Goal: Transaction & Acquisition: Purchase product/service

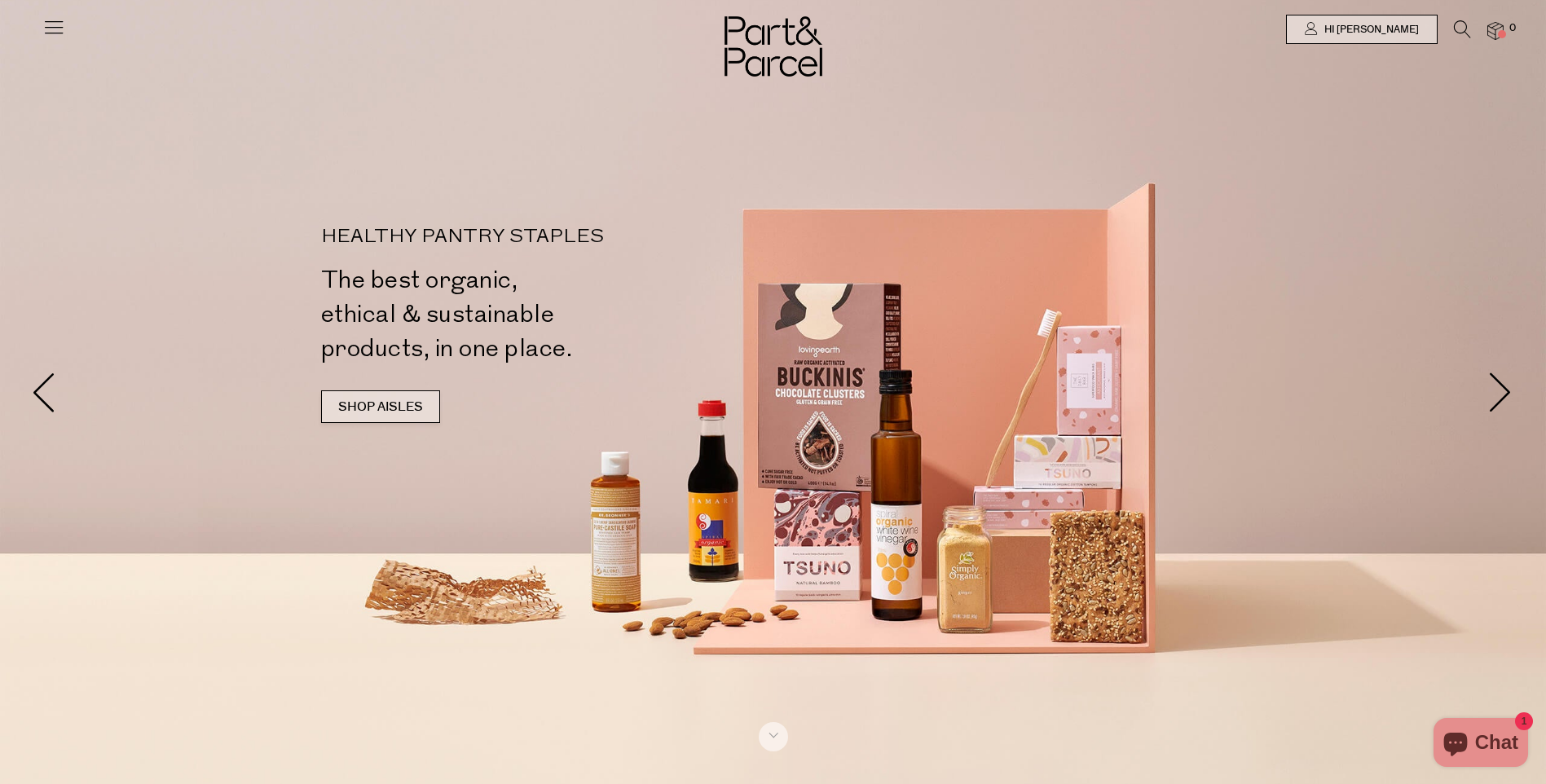
click at [424, 408] on link "SHOP AISLES" at bounding box center [380, 406] width 119 height 33
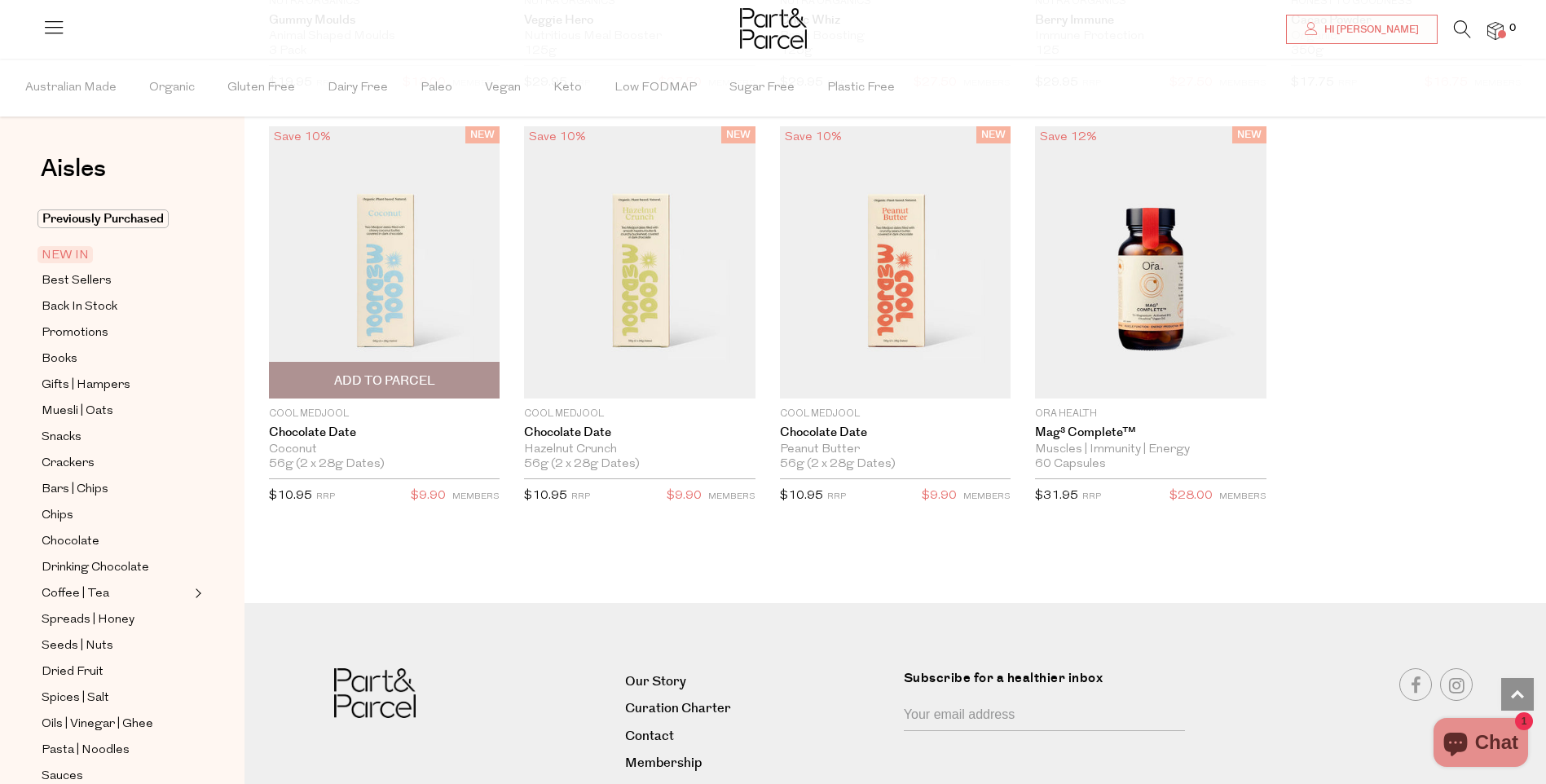
scroll to position [1961, 0]
click at [87, 284] on span "Best Sellers" at bounding box center [76, 281] width 70 height 20
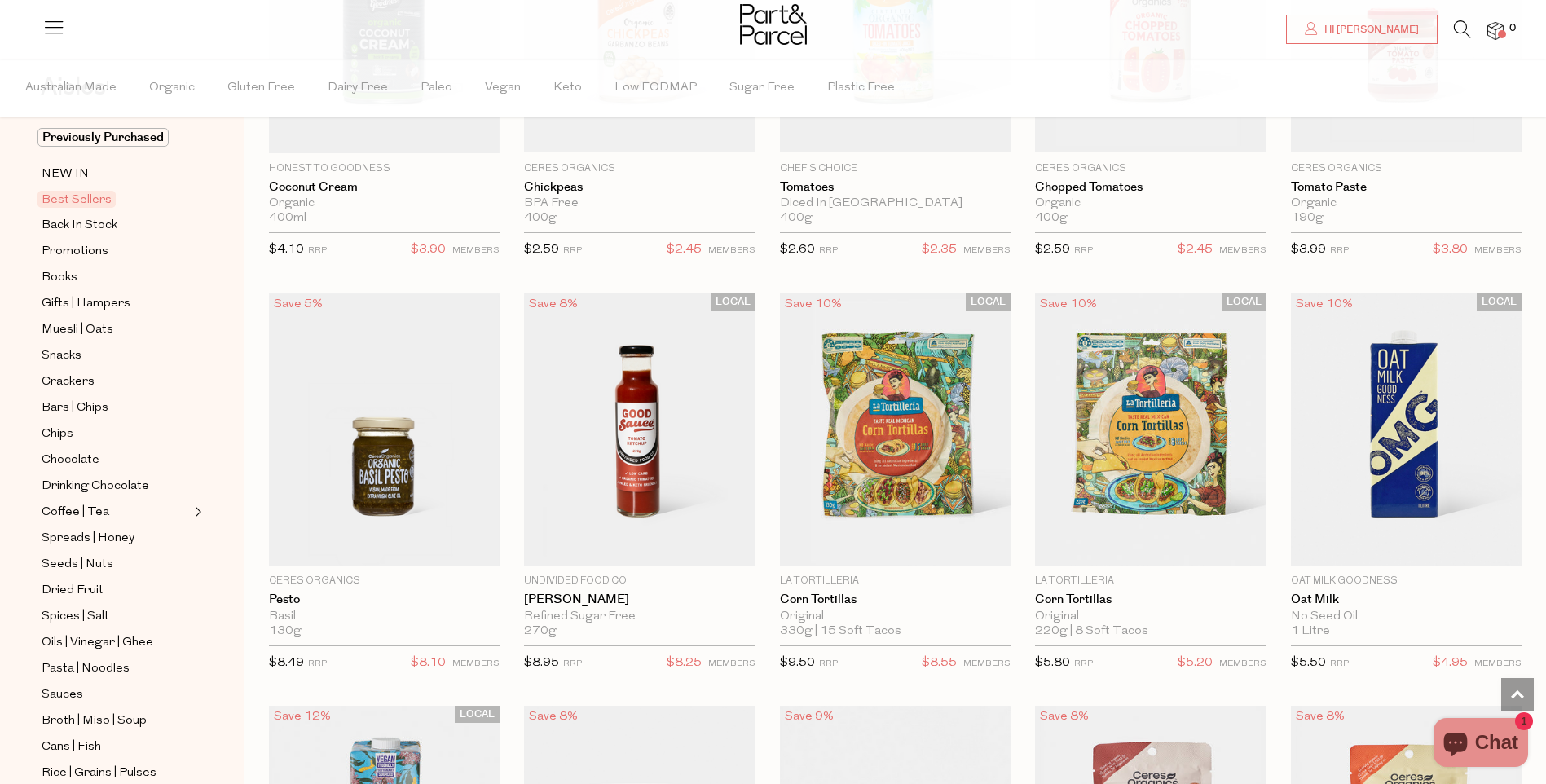
scroll to position [2037, 0]
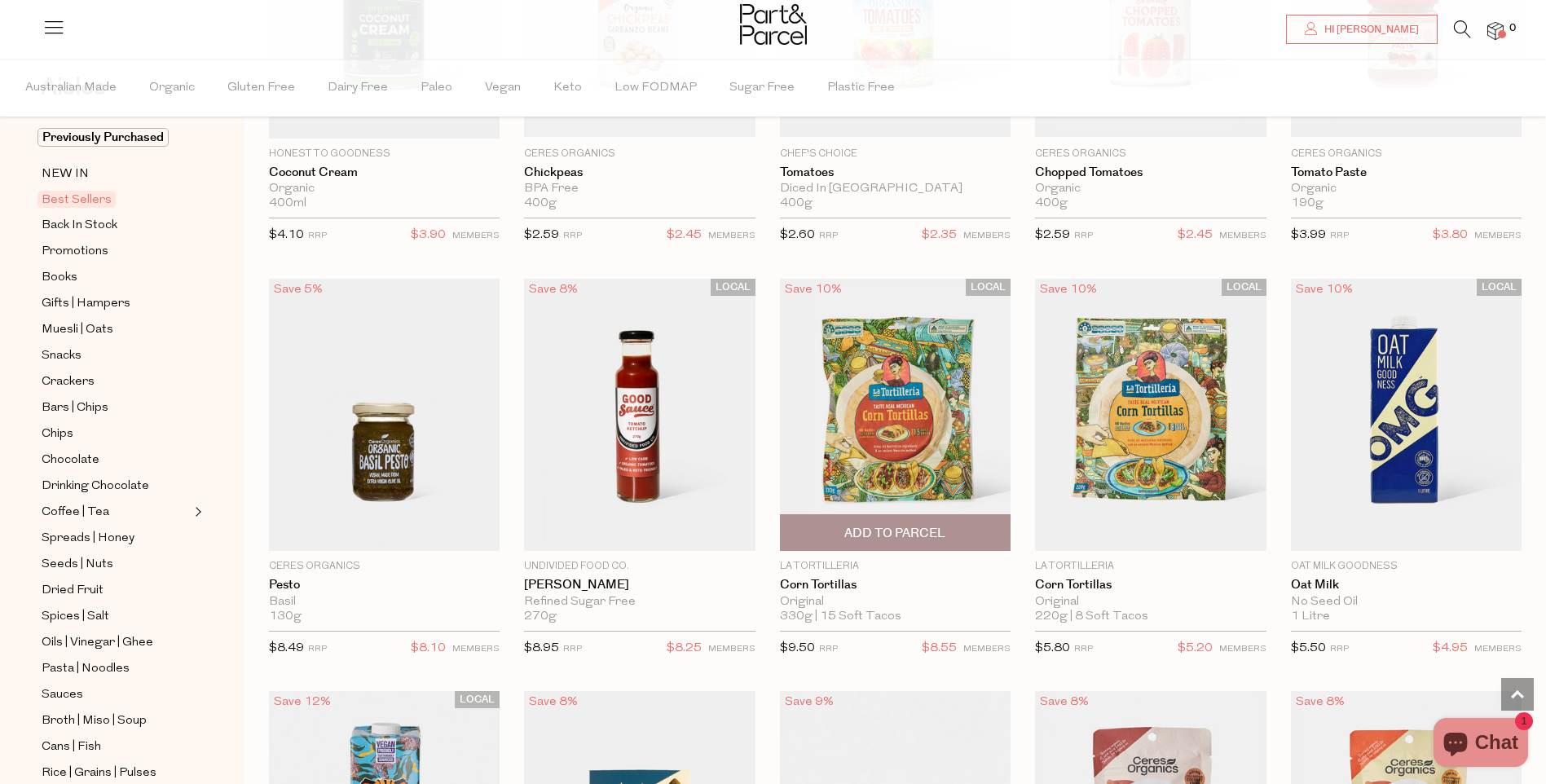
click at [921, 419] on img at bounding box center [895, 415] width 231 height 273
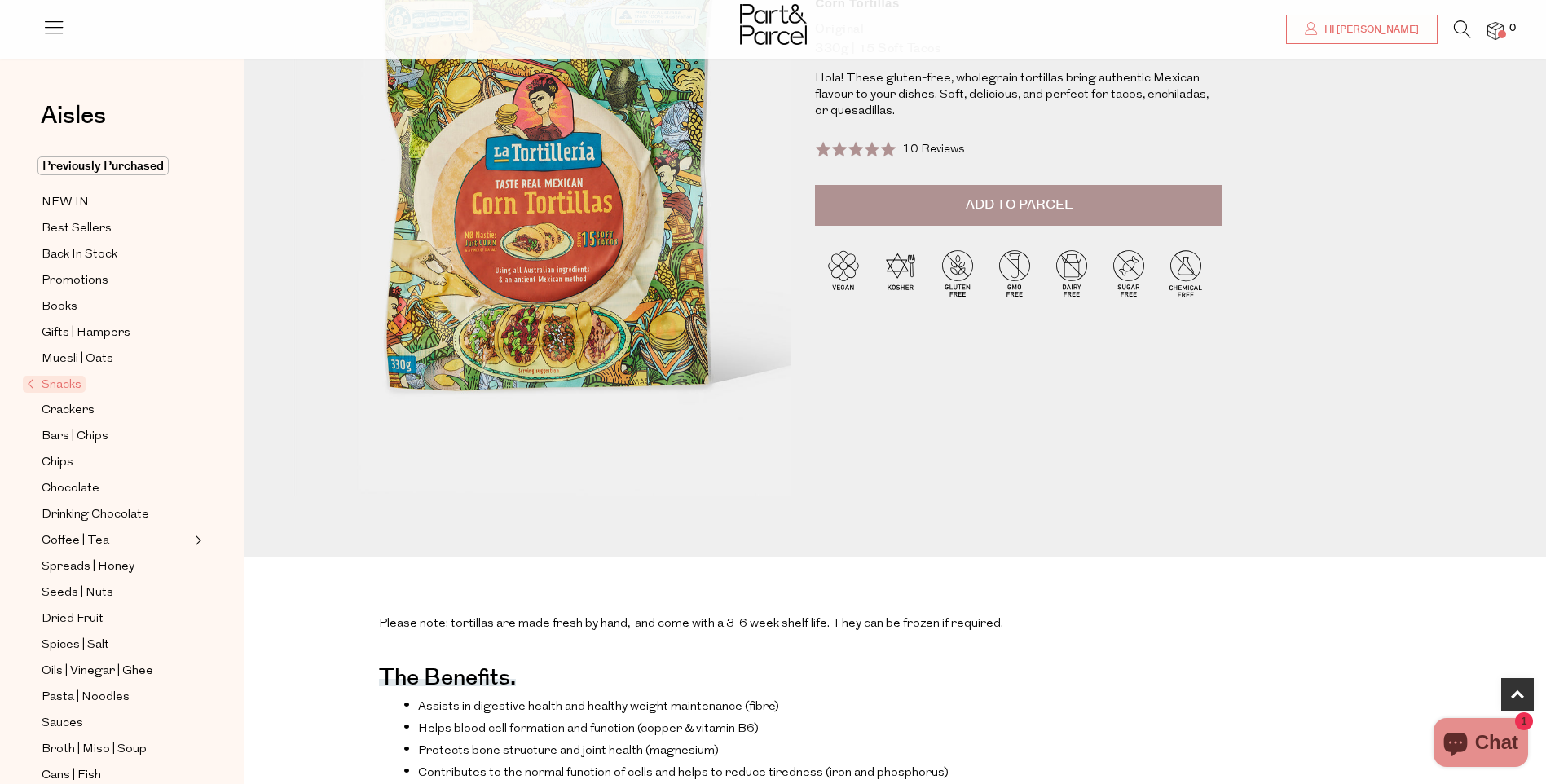
scroll to position [407, 0]
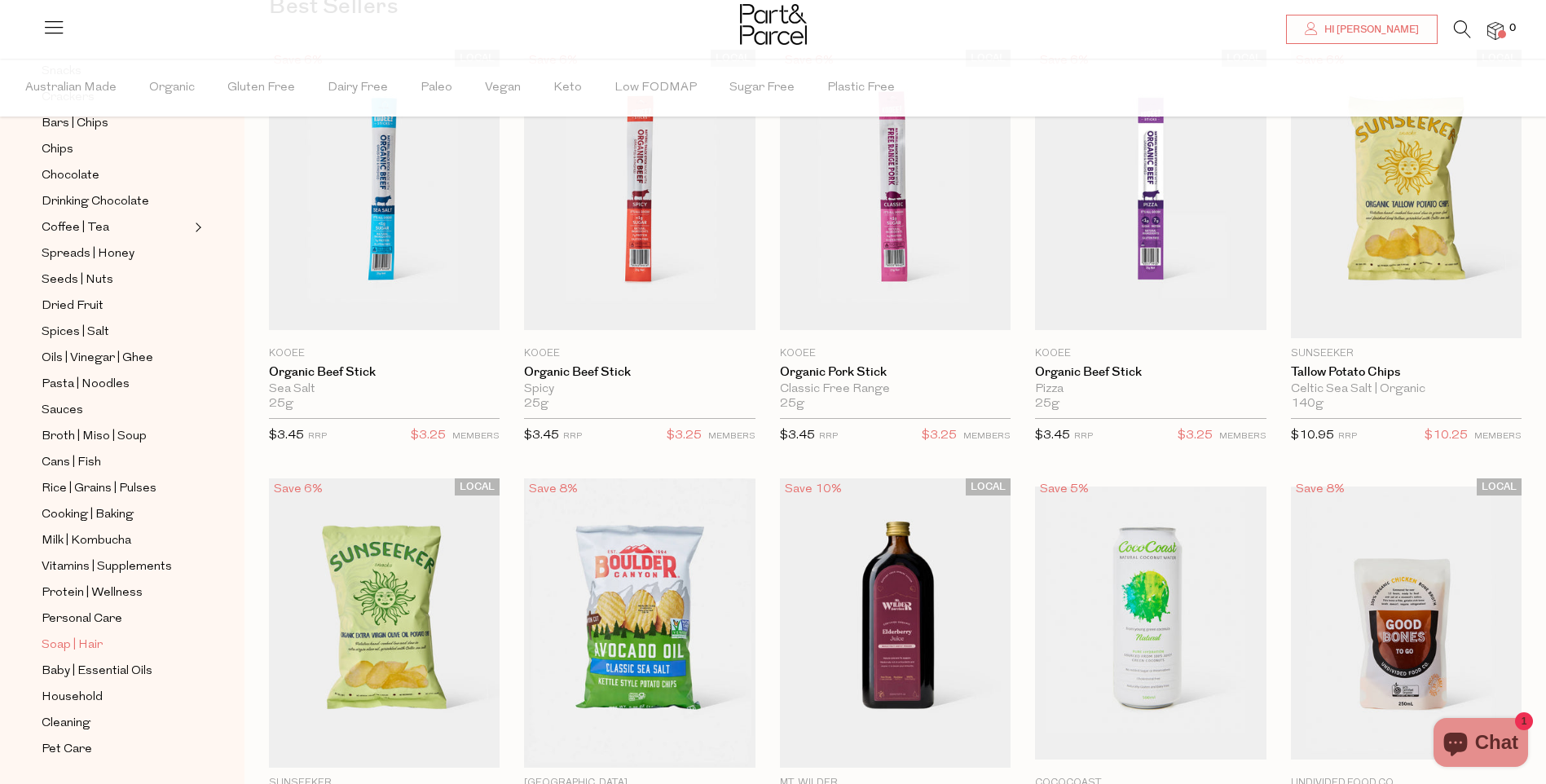
scroll to position [386, 0]
